Goal: Task Accomplishment & Management: Manage account settings

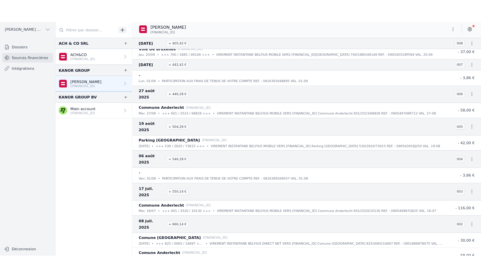
scroll to position [57, 0]
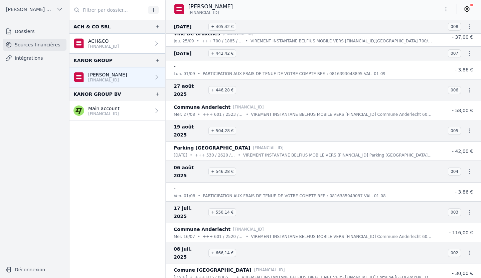
click at [469, 7] on icon at bounding box center [466, 9] width 7 height 7
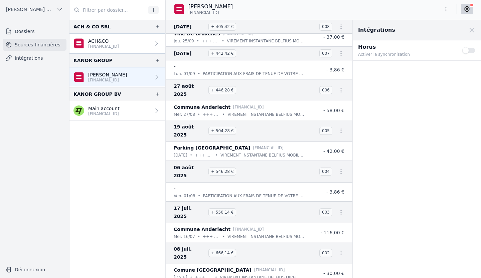
click at [466, 51] on button "Use setting" at bounding box center [468, 50] width 13 height 7
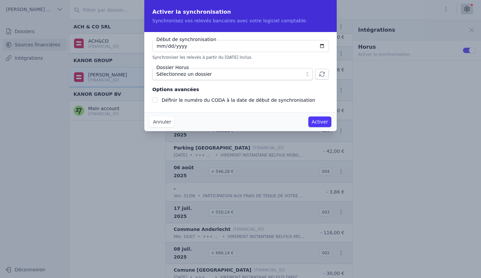
checkbox input "false"
type input "[DATE]"
click at [255, 74] on span "Sélectionnez un dossier" at bounding box center [227, 74] width 143 height 8
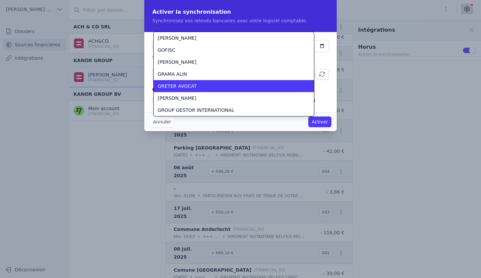
scroll to position [1584, 0]
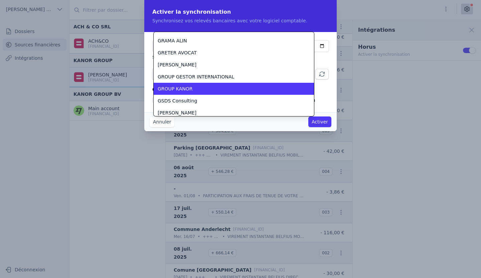
click at [181, 91] on span "GROUP KANOR" at bounding box center [175, 88] width 35 height 7
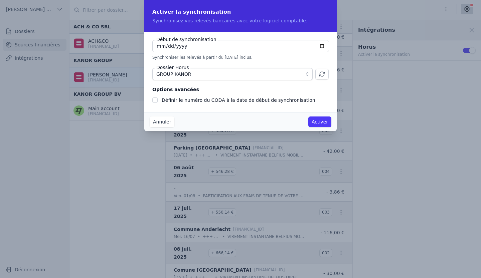
click at [323, 121] on button "Activer" at bounding box center [319, 122] width 23 height 11
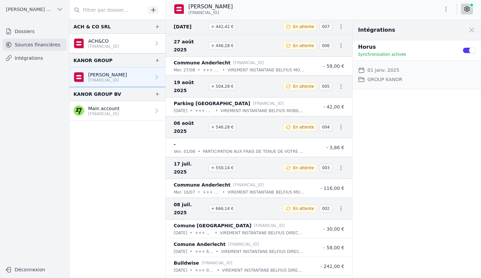
scroll to position [111, 0]
